Goal: Information Seeking & Learning: Learn about a topic

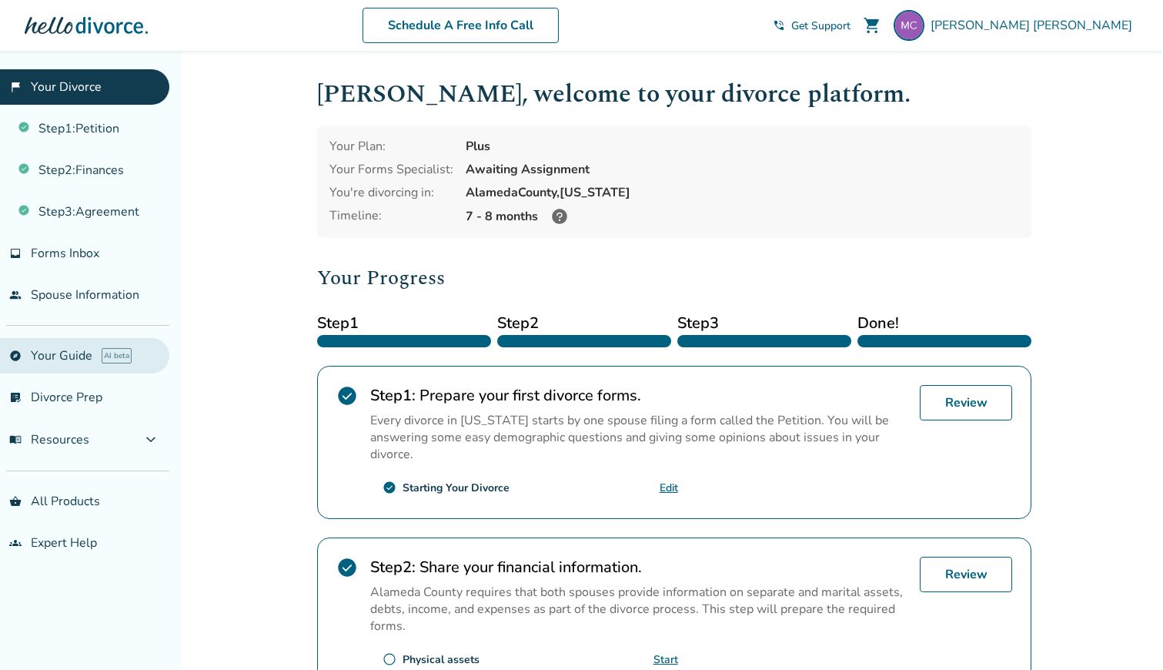
click at [99, 362] on link "explore Your Guide AI beta" at bounding box center [84, 355] width 169 height 35
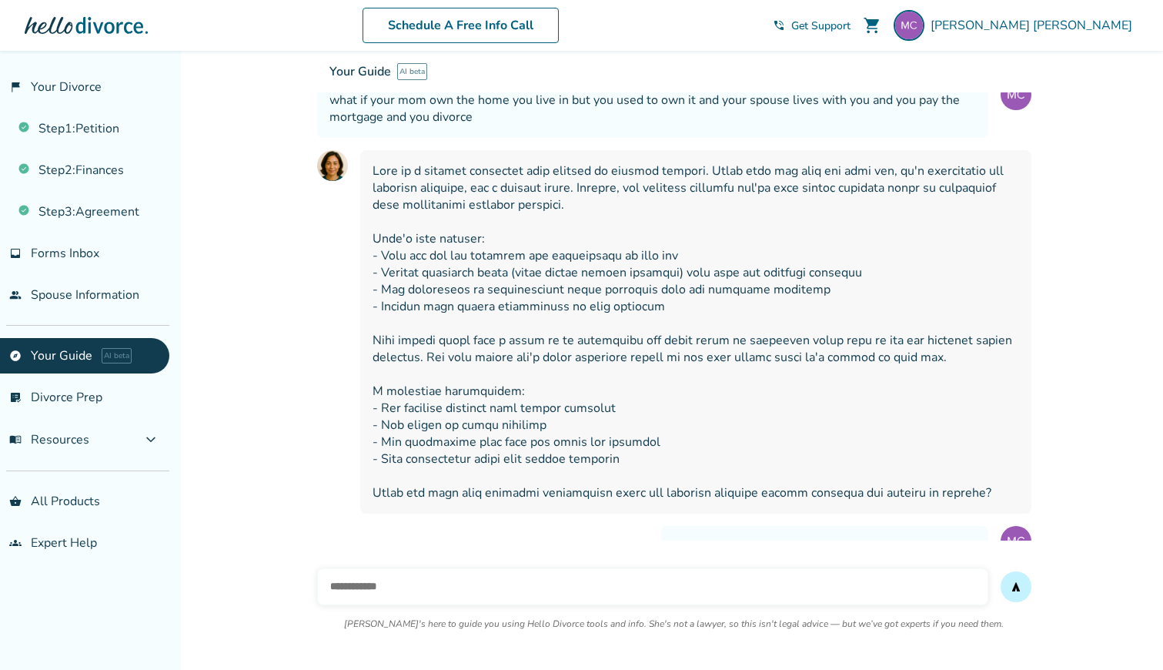
scroll to position [11367, 0]
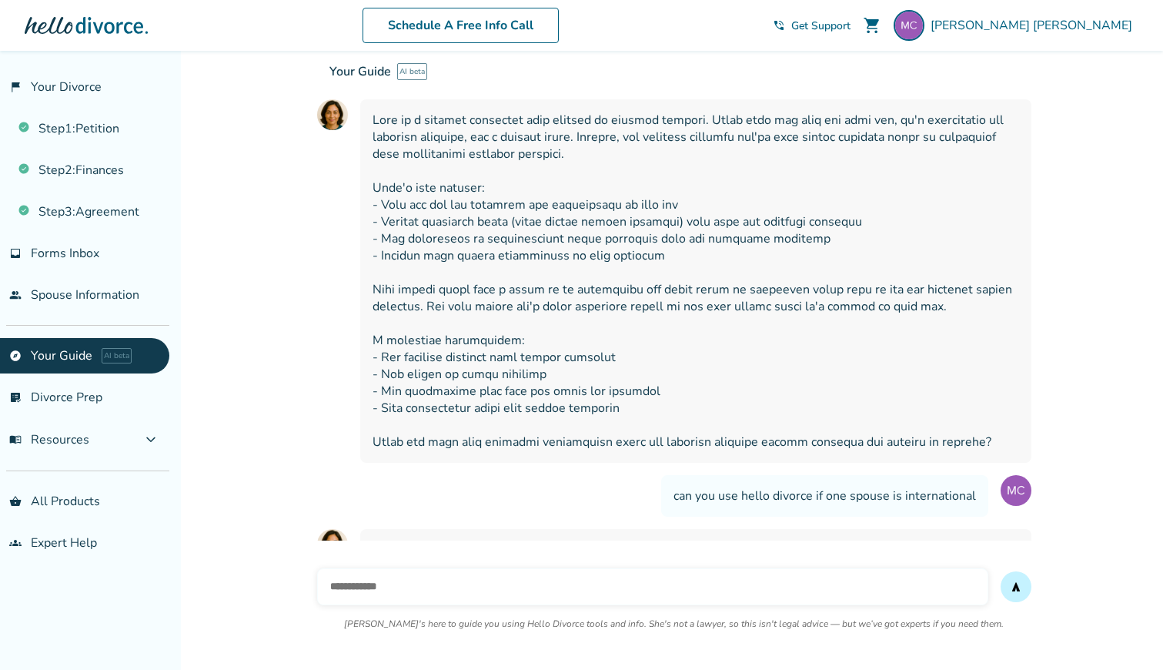
click at [465, 574] on input "text" at bounding box center [652, 586] width 671 height 37
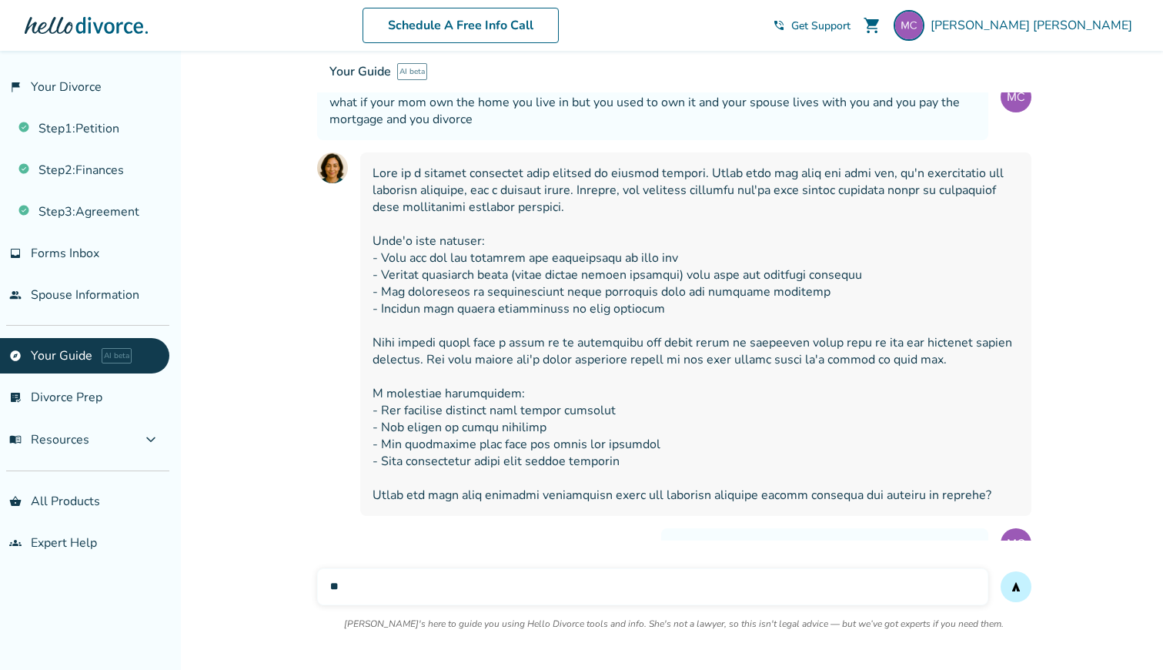
scroll to position [11454, 0]
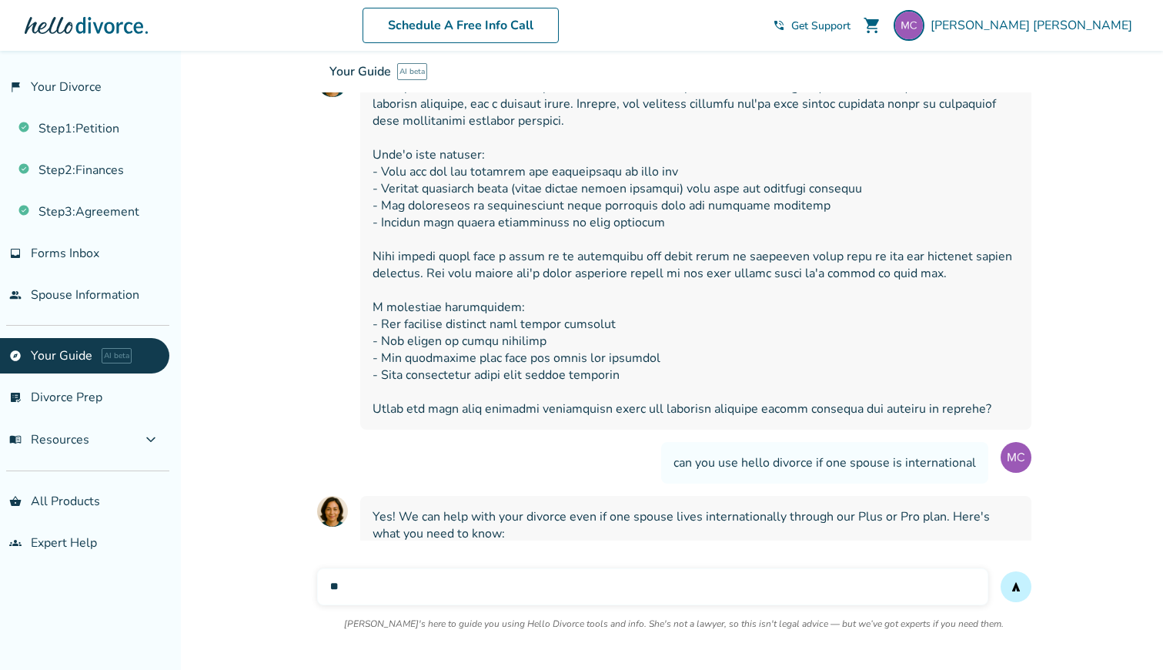
type input "*"
type input "**********"
click at [1001, 571] on button "send" at bounding box center [1016, 586] width 31 height 31
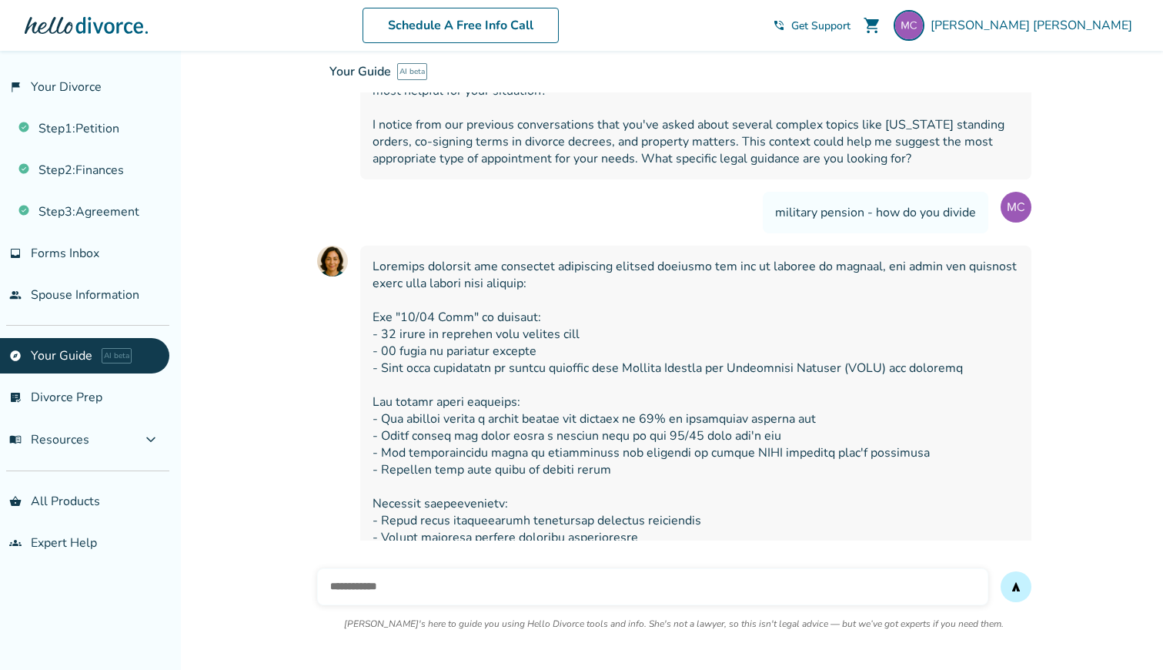
scroll to position [12348, 0]
